Goal: Check status: Check status

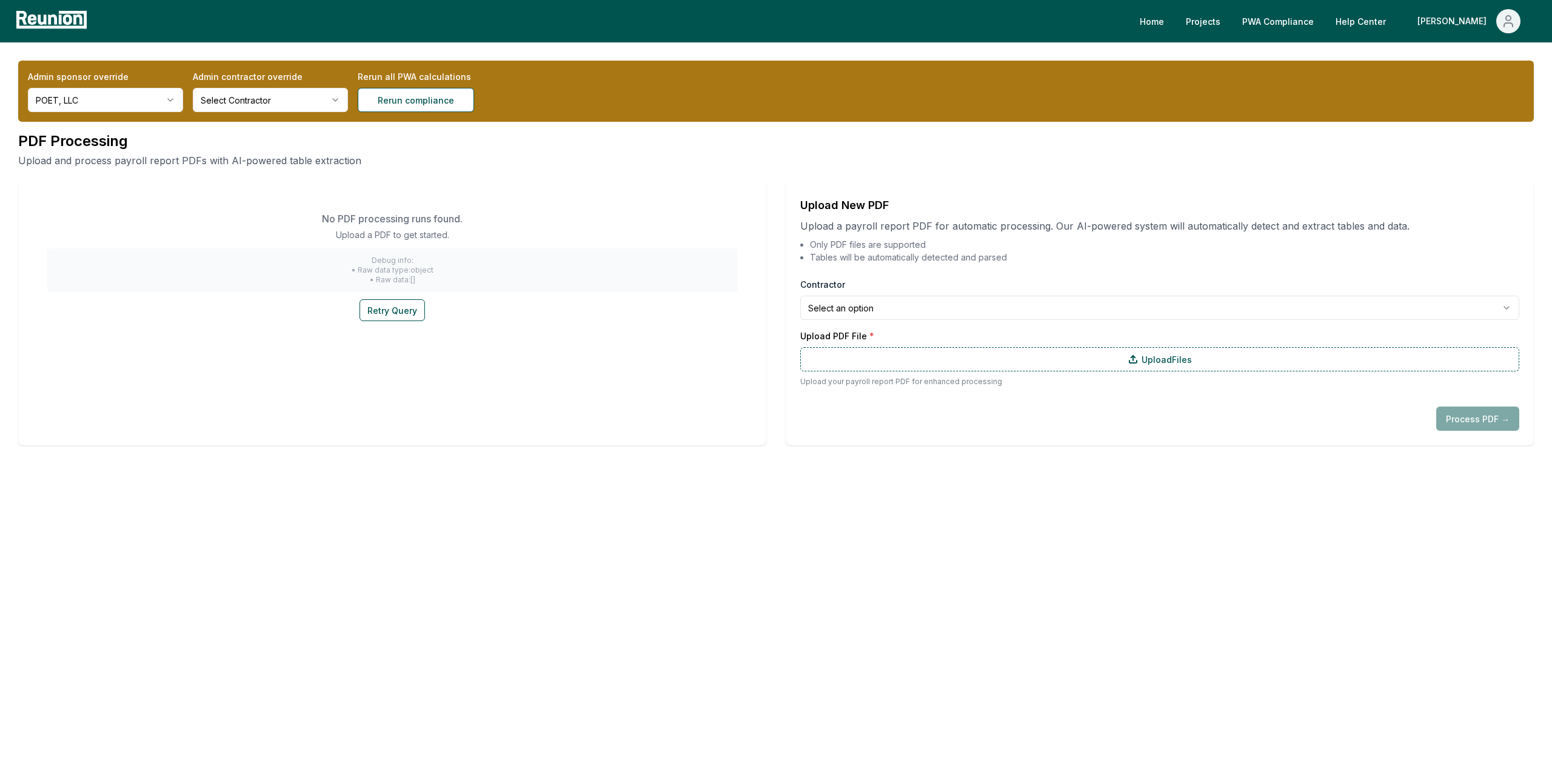
click at [143, 103] on html "**********" at bounding box center [776, 392] width 1552 height 784
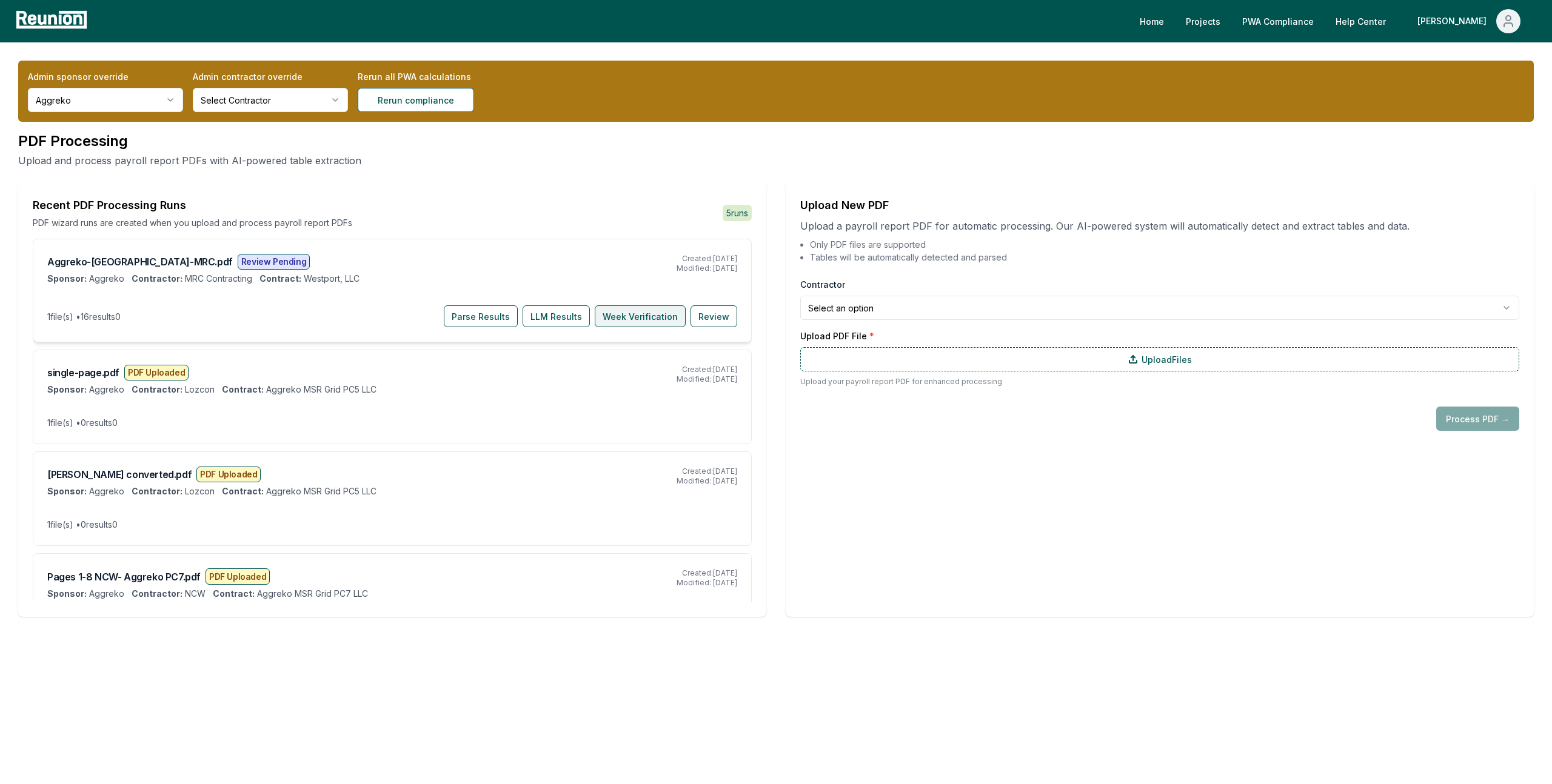
click at [625, 318] on button "Week Verification" at bounding box center [640, 316] width 91 height 22
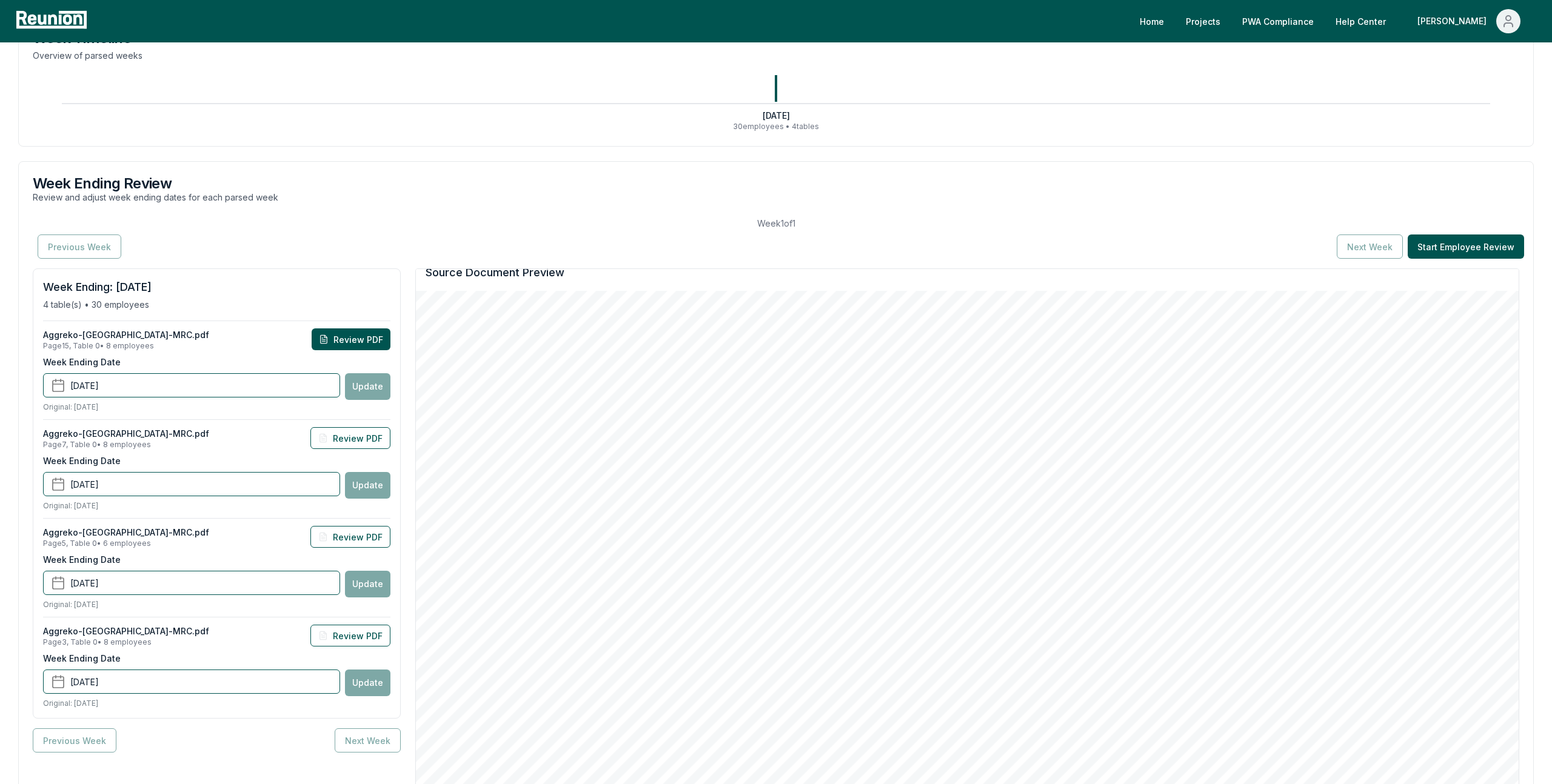
scroll to position [125, 0]
click at [362, 438] on button "Review PDF" at bounding box center [350, 438] width 80 height 22
click at [360, 337] on button "Review PDF" at bounding box center [350, 339] width 80 height 22
click at [365, 537] on button "Review PDF" at bounding box center [350, 537] width 80 height 22
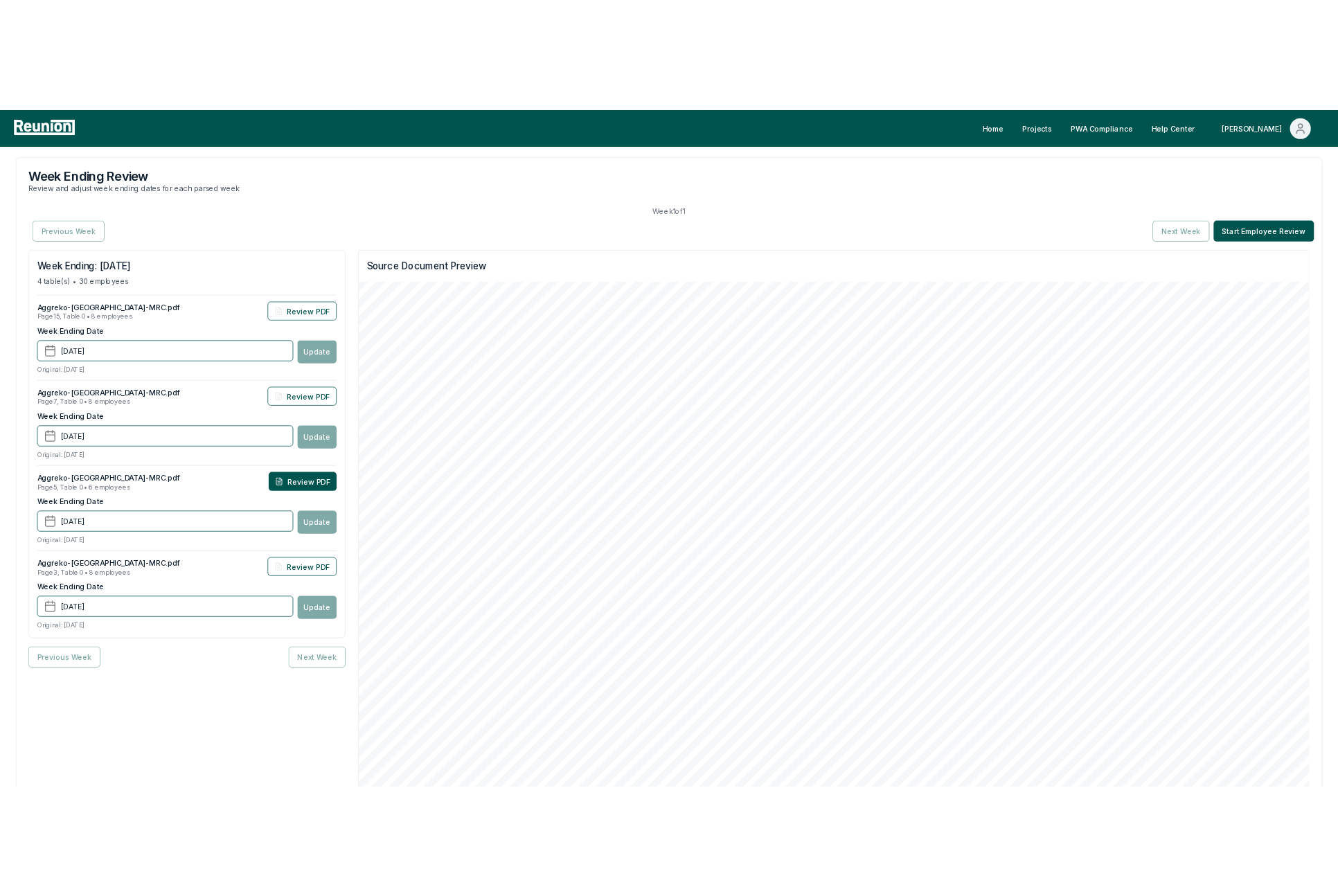
scroll to position [313, 0]
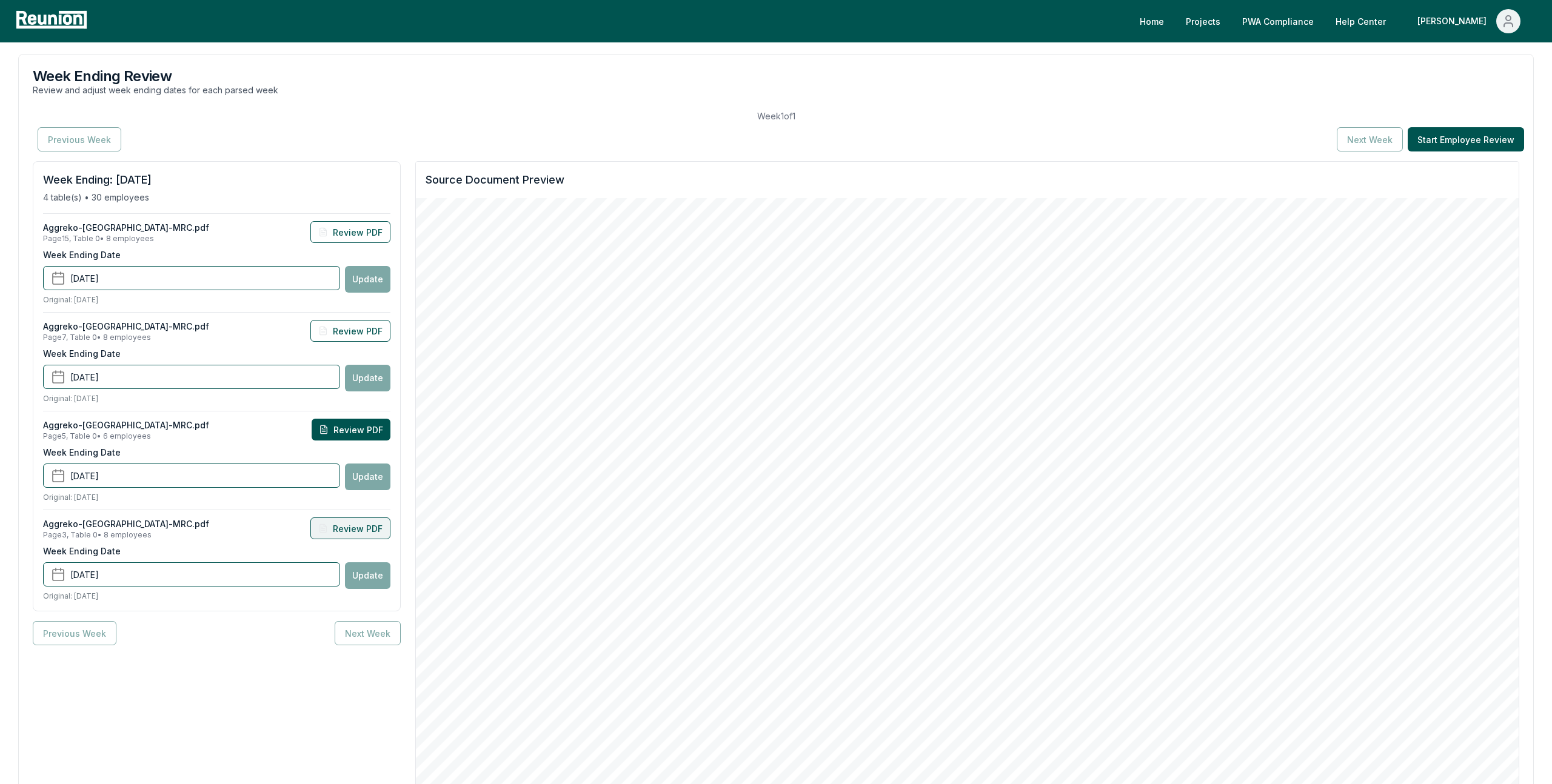
click at [370, 524] on button "Review PDF" at bounding box center [350, 528] width 80 height 22
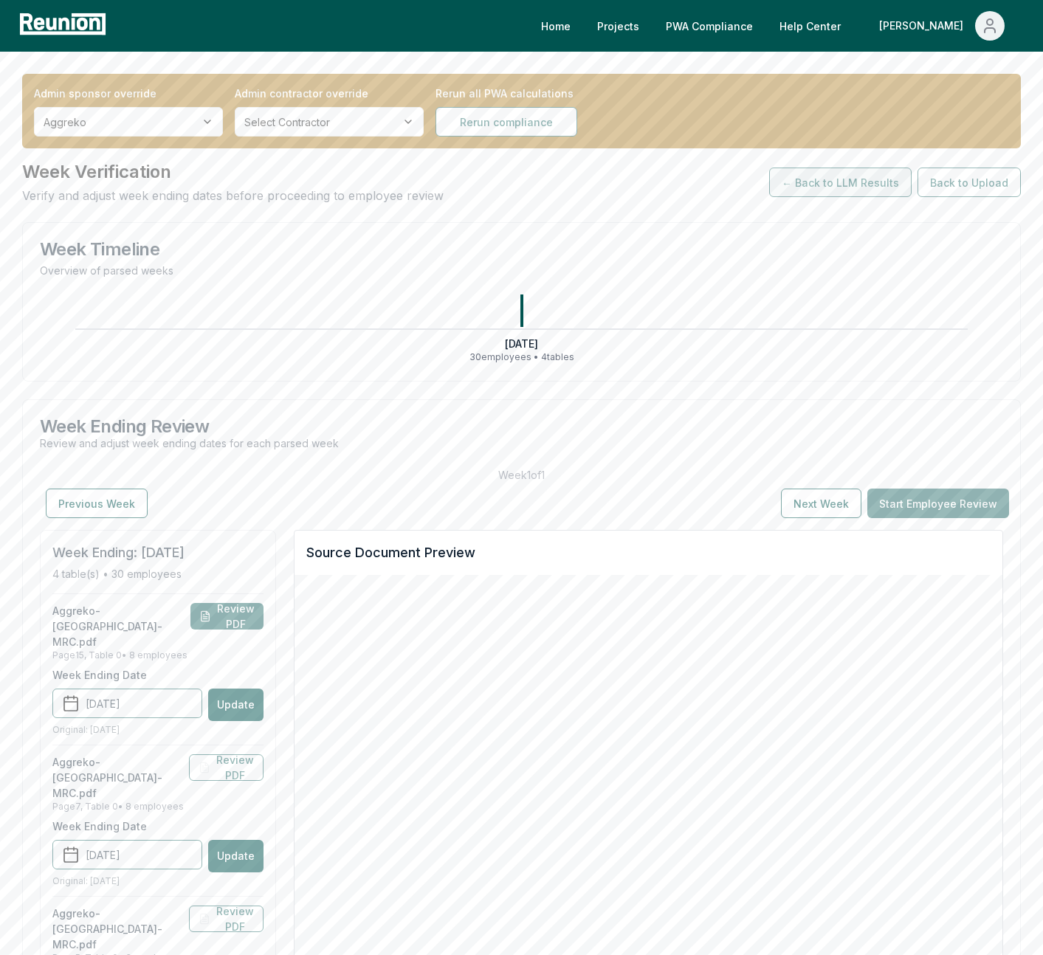
click at [855, 190] on button "← Back to LLM Results" at bounding box center [840, 183] width 142 height 30
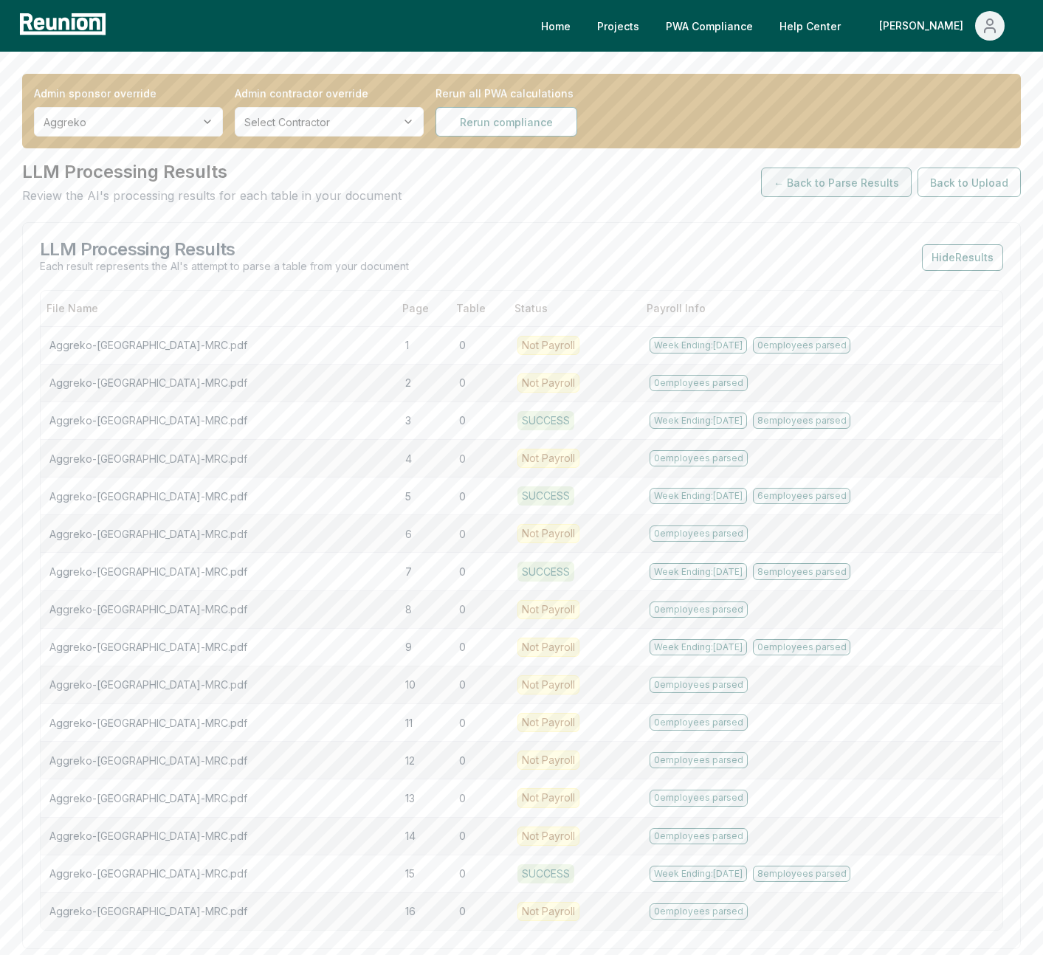
click at [839, 195] on button "← Back to Parse Results" at bounding box center [836, 183] width 151 height 30
